Goal: Check status: Check status

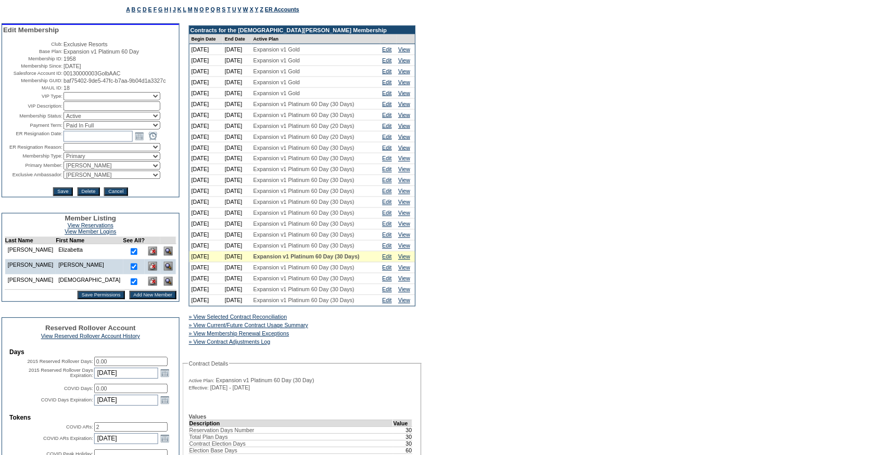
scroll to position [203, 0]
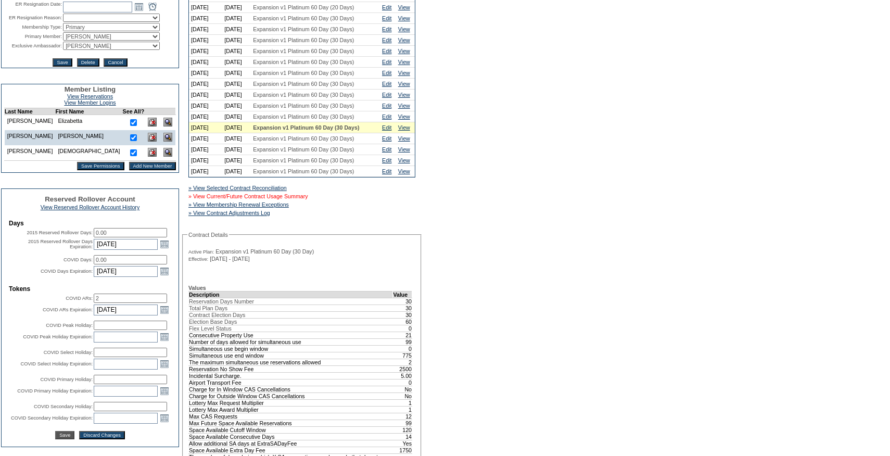
click at [294, 199] on link "» View Current/Future Contract Usage Summary" at bounding box center [248, 196] width 120 height 6
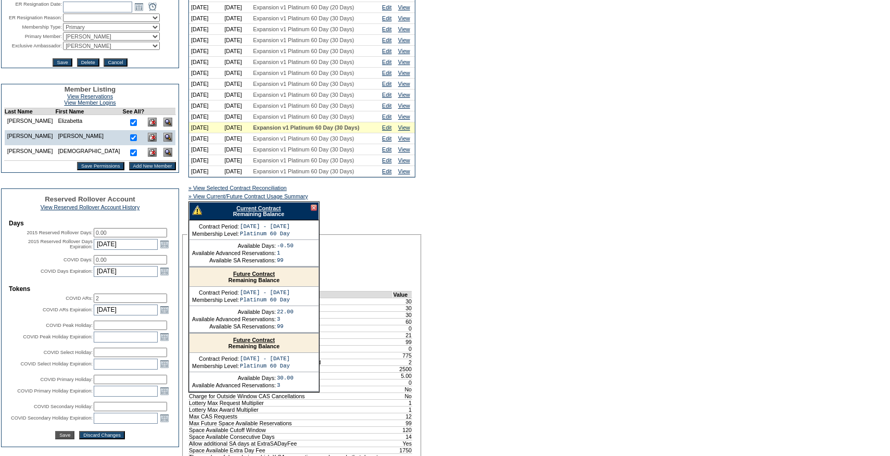
click at [260, 211] on link "Current Contract" at bounding box center [258, 208] width 44 height 6
click at [312, 211] on div at bounding box center [314, 207] width 6 height 6
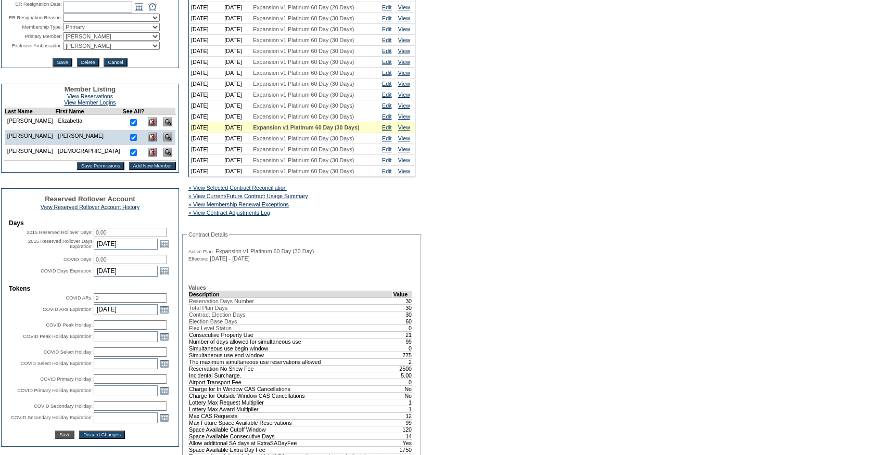
click at [414, 218] on td "» View Selected Contract Reconciliation » View Current/Future Contract Usage Su…" at bounding box center [301, 198] width 227 height 40
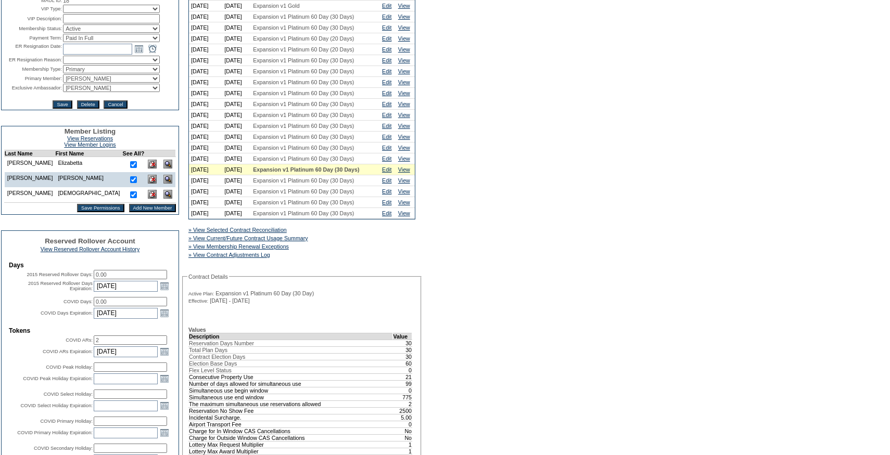
scroll to position [158, 0]
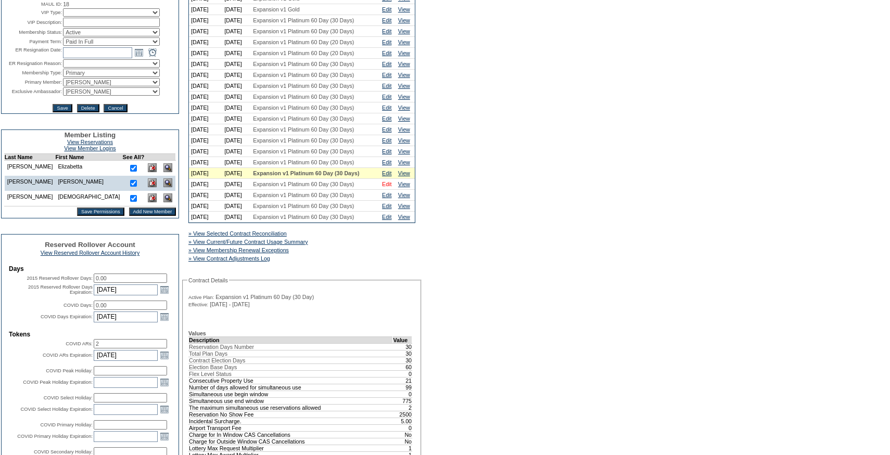
click at [390, 187] on link "Edit" at bounding box center [386, 184] width 9 height 6
